Goal: Transaction & Acquisition: Obtain resource

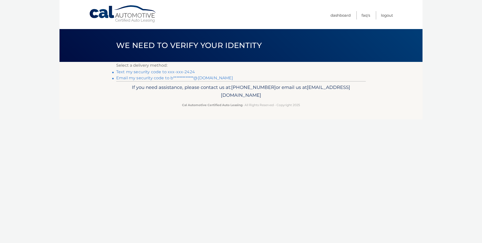
click at [152, 73] on link "Text my security code to xxx-xxx-2424" at bounding box center [155, 71] width 79 height 5
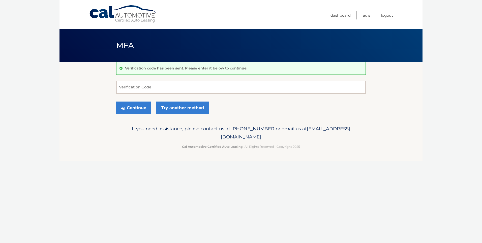
click at [154, 86] on input "Verification Code" at bounding box center [241, 87] width 250 height 13
type input "995090"
click at [141, 110] on button "Continue" at bounding box center [133, 107] width 35 height 13
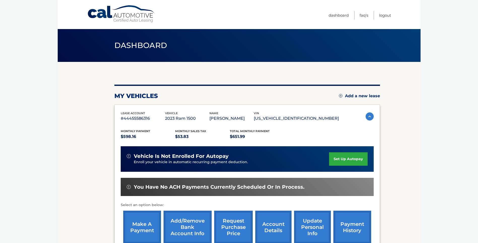
click at [229, 231] on link "request purchase price" at bounding box center [233, 226] width 39 height 33
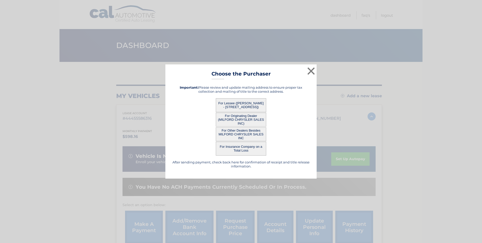
click at [241, 133] on button "For Other Dealers Besides MILFORD CHRYSLER SALES INC" at bounding box center [241, 134] width 50 height 14
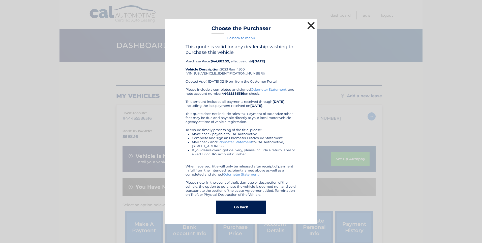
click at [312, 24] on button "×" at bounding box center [311, 25] width 10 height 10
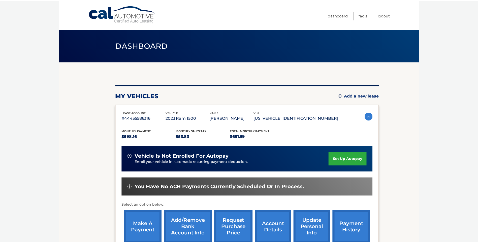
scroll to position [1, 0]
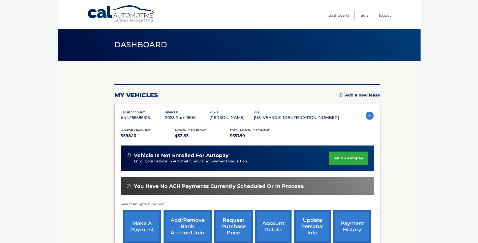
click at [230, 229] on link "request purchase price" at bounding box center [233, 226] width 39 height 33
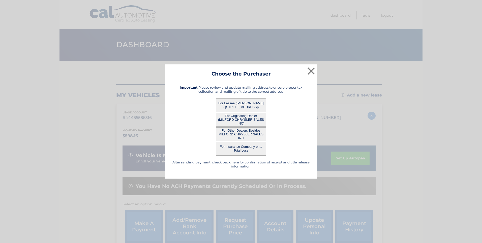
click at [246, 104] on button "For Lessee ([PERSON_NAME] - [STREET_ADDRESS])" at bounding box center [241, 105] width 50 height 14
click at [233, 104] on button "For Lessee ([PERSON_NAME] - [STREET_ADDRESS])" at bounding box center [241, 105] width 50 height 14
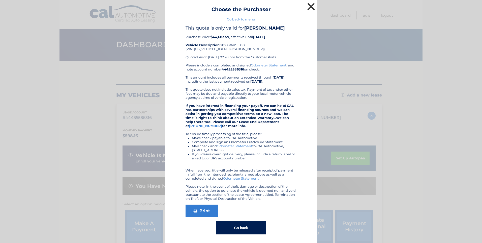
click at [309, 7] on button "×" at bounding box center [311, 7] width 10 height 10
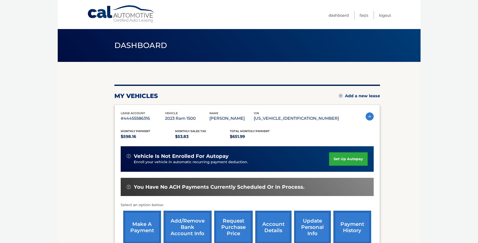
scroll to position [63, 0]
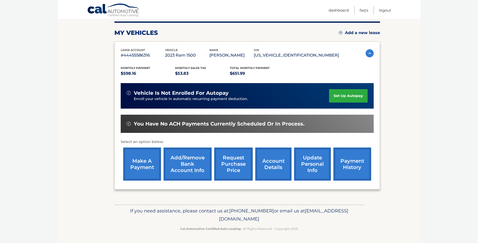
click at [75, 60] on section "my vehicles Add a new lease lease account #44455586316 vehicle 2023 Ram 1500 na…" at bounding box center [239, 102] width 363 height 206
click at [50, 69] on body "Cal Automotive Menu Dashboard FAQ's Logout" at bounding box center [239, 58] width 478 height 243
click at [33, 149] on body "Cal Automotive Menu Dashboard FAQ's Logout" at bounding box center [239, 58] width 478 height 243
